Goal: Navigation & Orientation: Find specific page/section

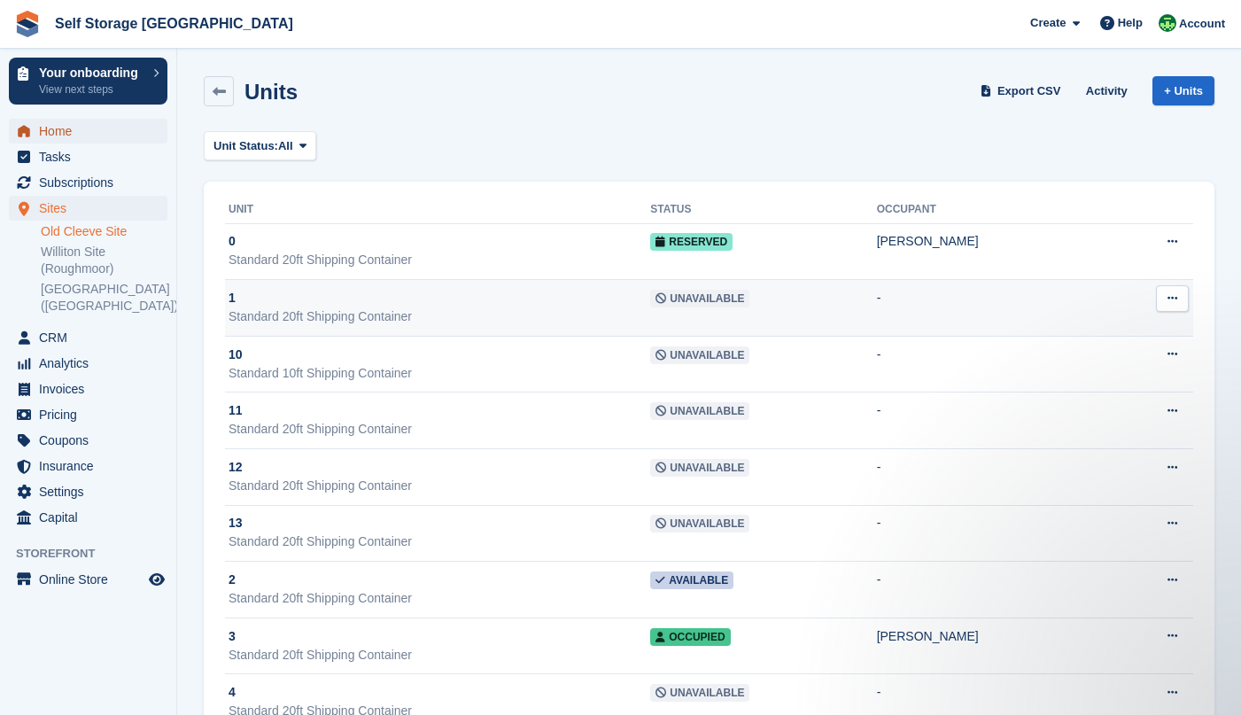
drag, startPoint x: 51, startPoint y: 129, endPoint x: 574, endPoint y: 322, distance: 556.9
click at [51, 129] on span "Home" at bounding box center [92, 131] width 106 height 25
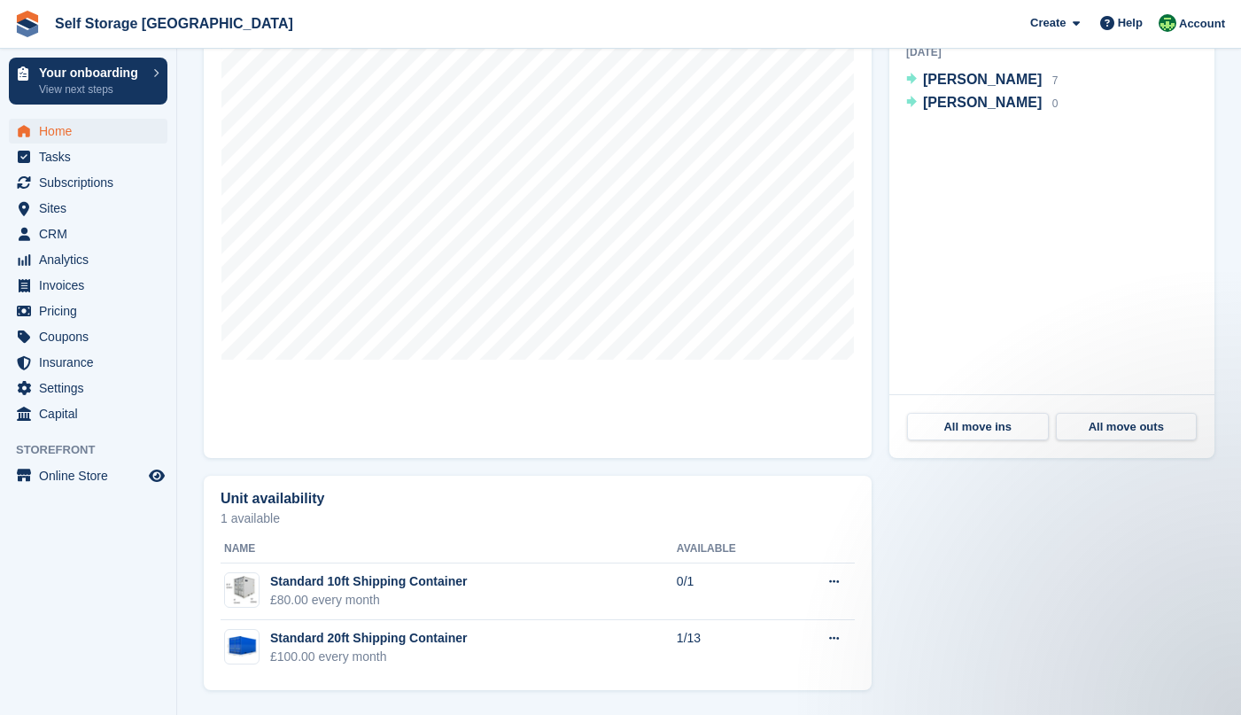
scroll to position [107, 0]
